Goal: Find specific page/section: Find specific page/section

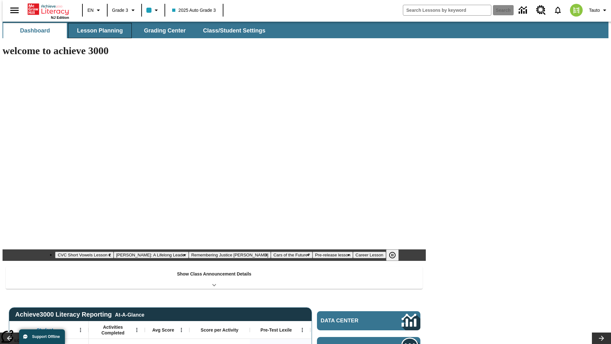
click at [97, 31] on button "Lesson Planning" at bounding box center [100, 30] width 64 height 15
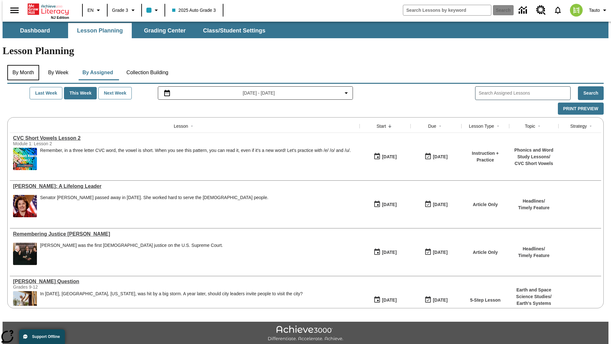
click at [21, 65] on button "By Month" at bounding box center [23, 72] width 32 height 15
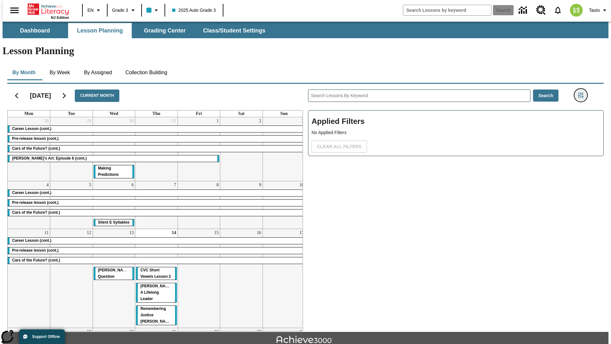
click at [583, 92] on icon "Filters Side menu" at bounding box center [581, 95] width 6 height 6
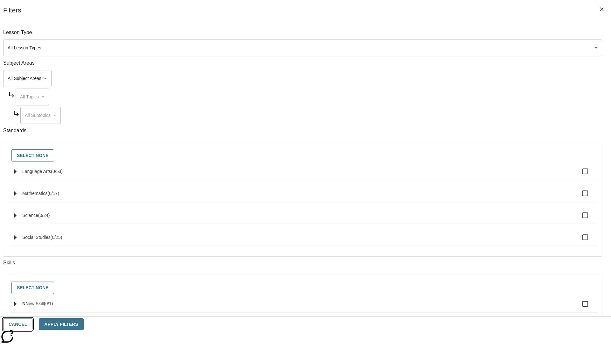
click at [32, 324] on button "Cancel" at bounding box center [17, 324] width 29 height 12
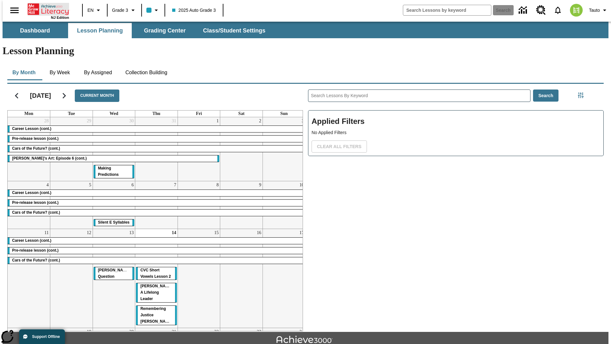
click at [46, 9] on icon "Home" at bounding box center [49, 9] width 42 height 13
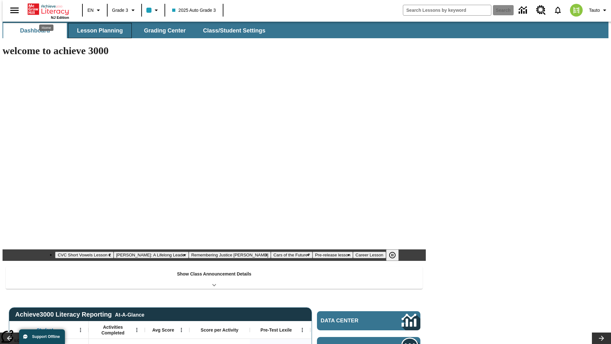
click at [97, 31] on button "Lesson Planning" at bounding box center [100, 30] width 64 height 15
